Goal: Transaction & Acquisition: Purchase product/service

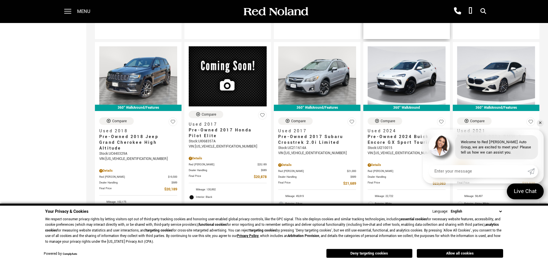
scroll to position [978, 0]
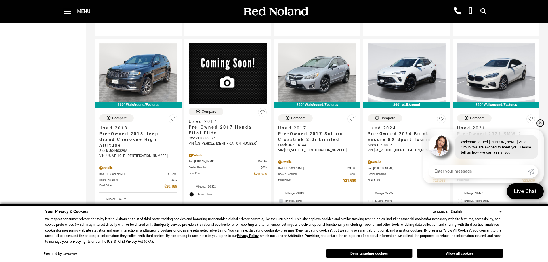
click at [540, 123] on link "✕" at bounding box center [540, 123] width 7 height 7
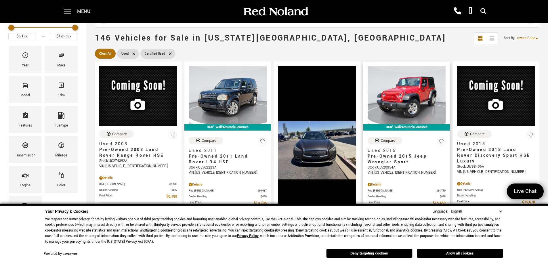
scroll to position [66, 0]
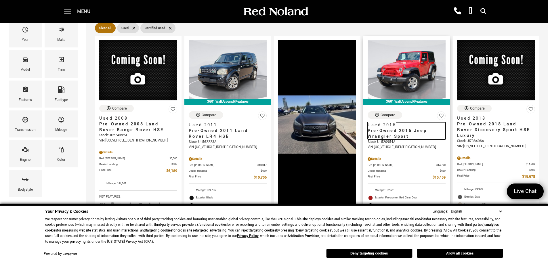
click at [407, 132] on span "Pre-Owned 2015 Jeep Wrangler Sport" at bounding box center [405, 134] width 74 height 12
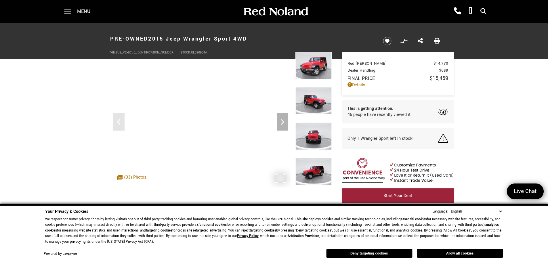
click at [385, 251] on button "Deny targeting cookies" at bounding box center [369, 253] width 86 height 9
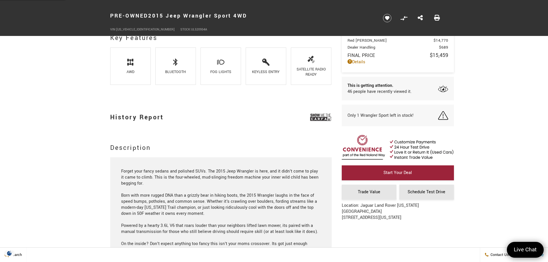
scroll to position [403, 0]
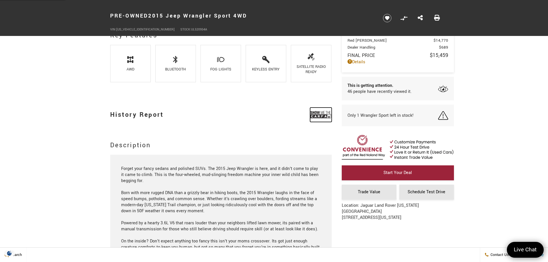
click at [320, 113] on img at bounding box center [321, 115] width 22 height 14
